Goal: Task Accomplishment & Management: Complete application form

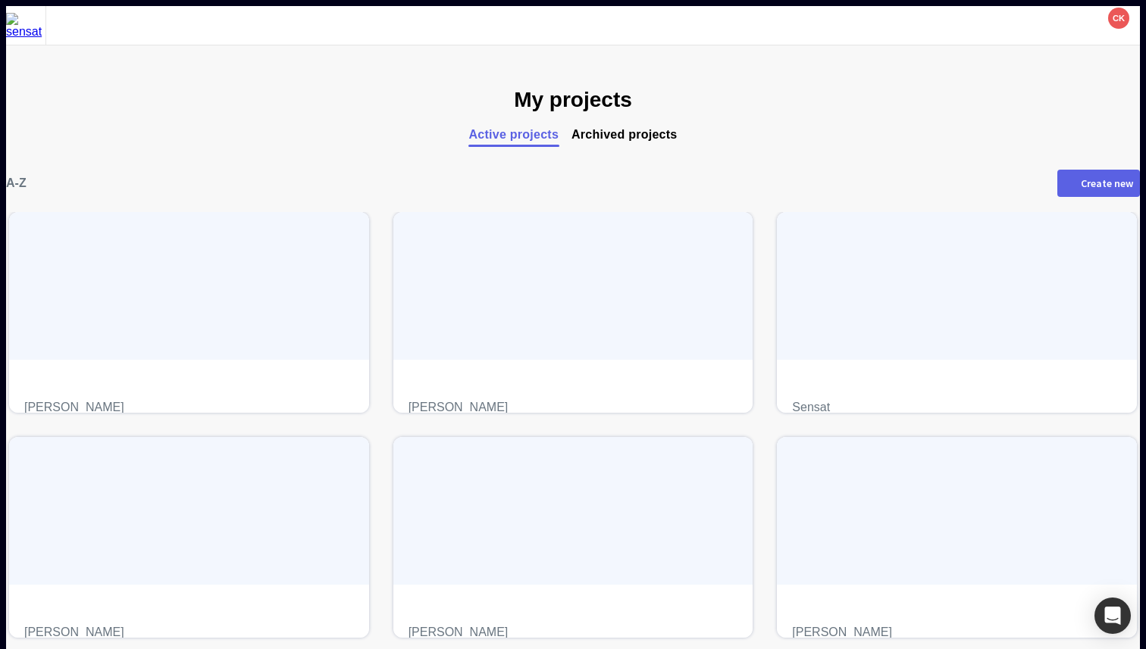
click at [971, 200] on div "A-Z Create new" at bounding box center [572, 184] width 1133 height 58
click at [1080, 185] on div "Create new" at bounding box center [1106, 183] width 52 height 11
type input "****"
